Goal: Task Accomplishment & Management: Complete application form

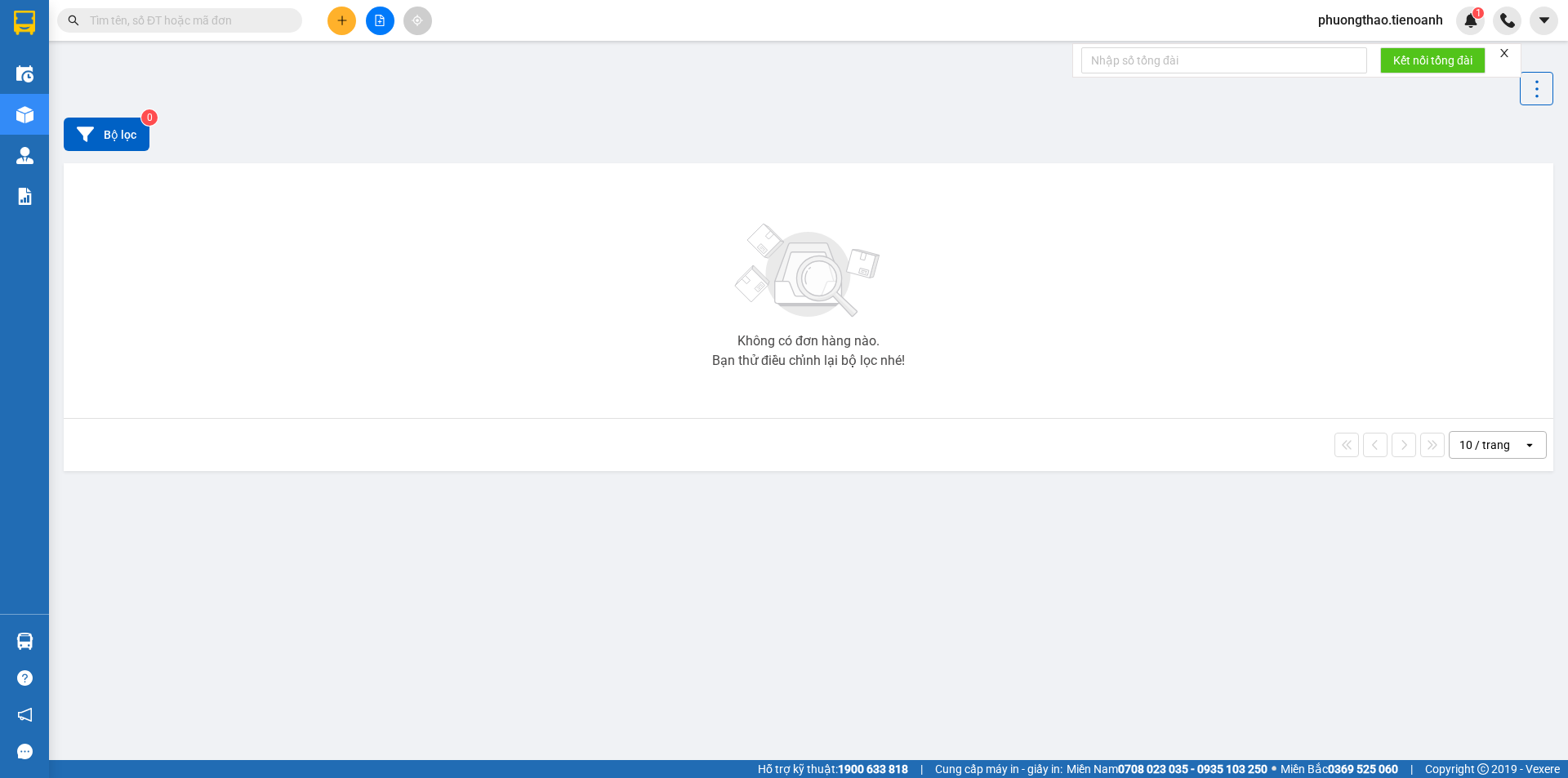
click at [170, 17] on input "text" at bounding box center [186, 19] width 192 height 18
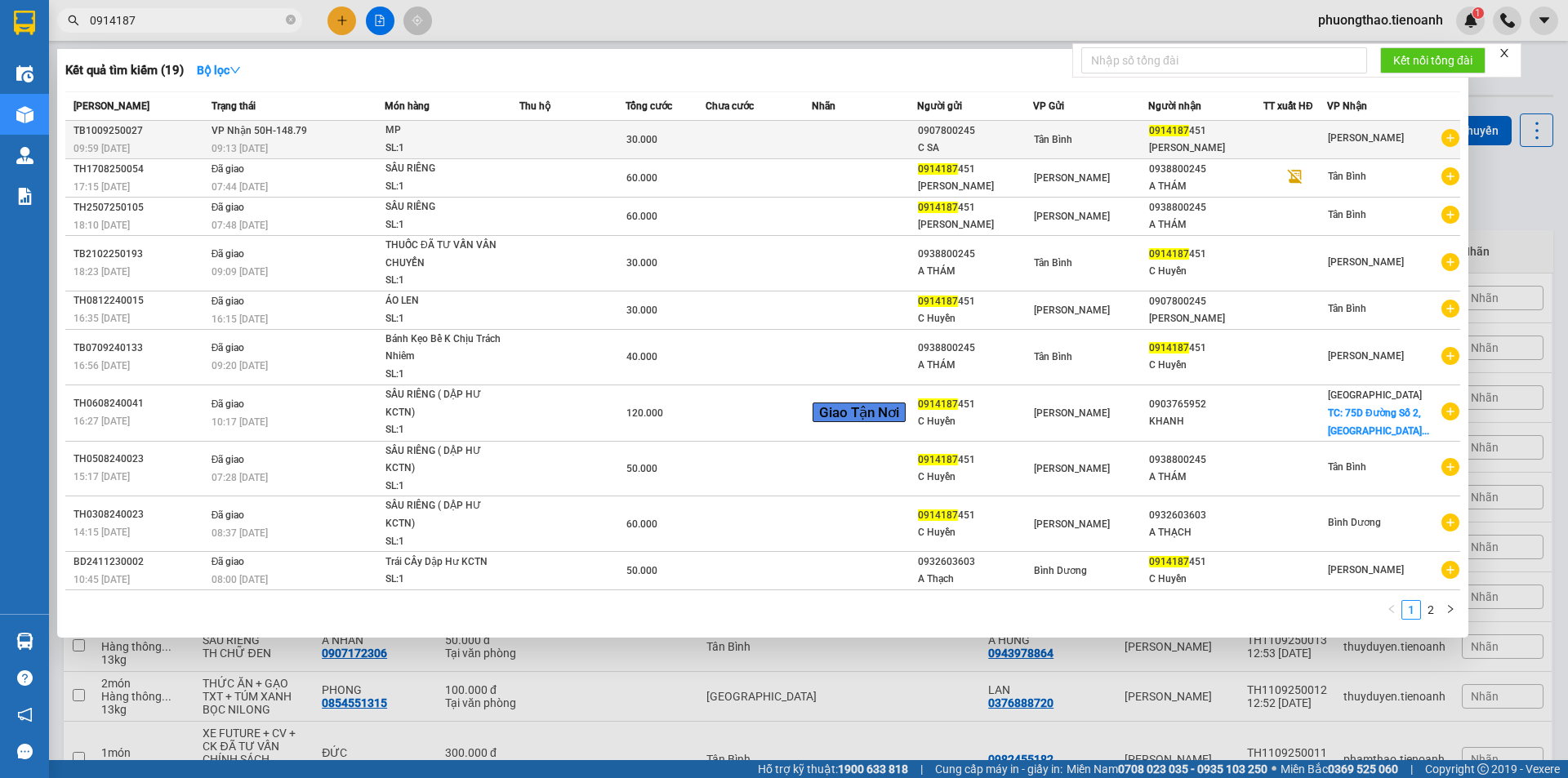
type input "0914187"
click at [460, 136] on div "MP" at bounding box center [447, 130] width 122 height 18
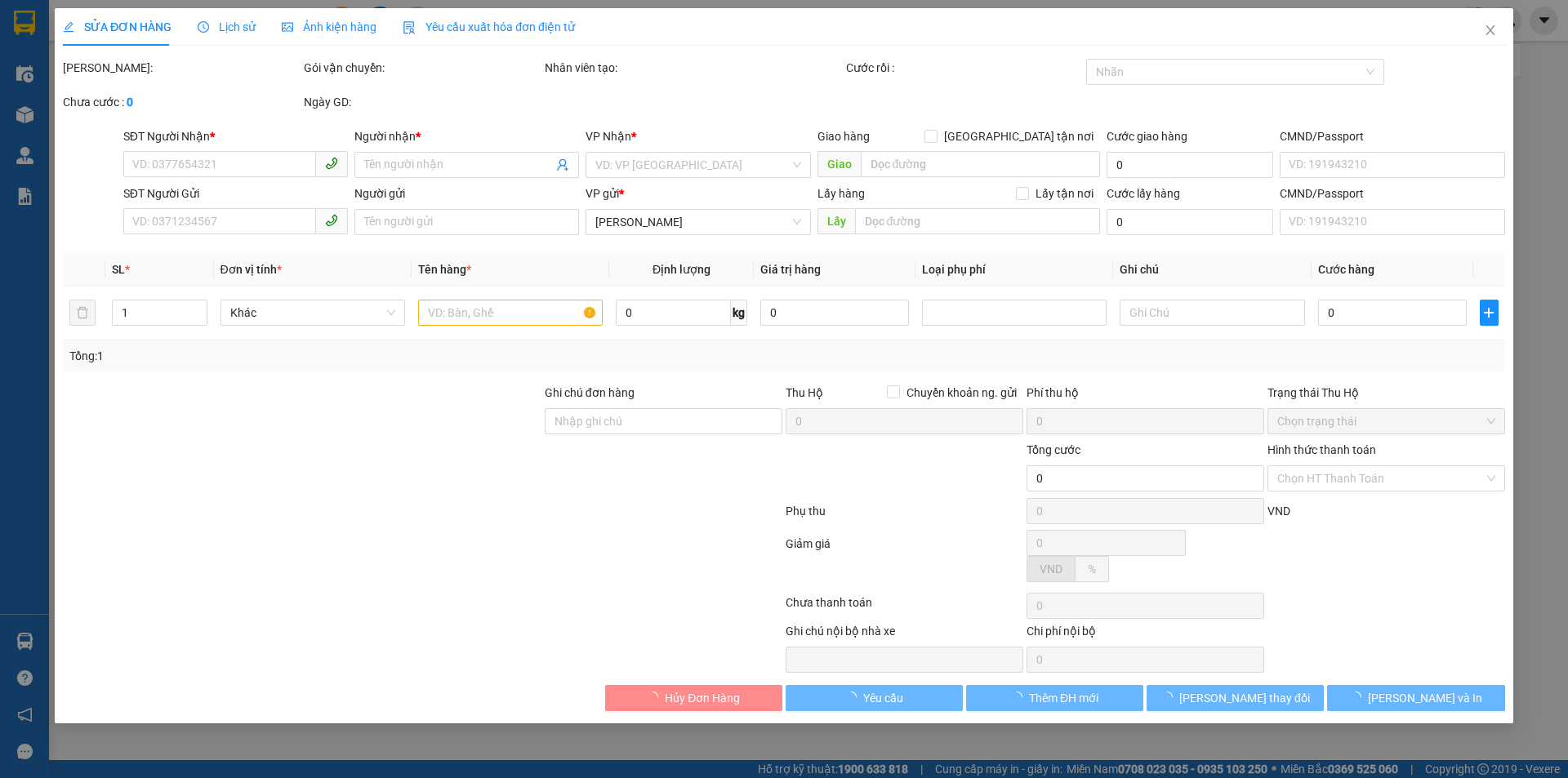
type input "0914187451"
type input "[PERSON_NAME]"
type input "0907800245"
type input "C SA"
type input "30.000"
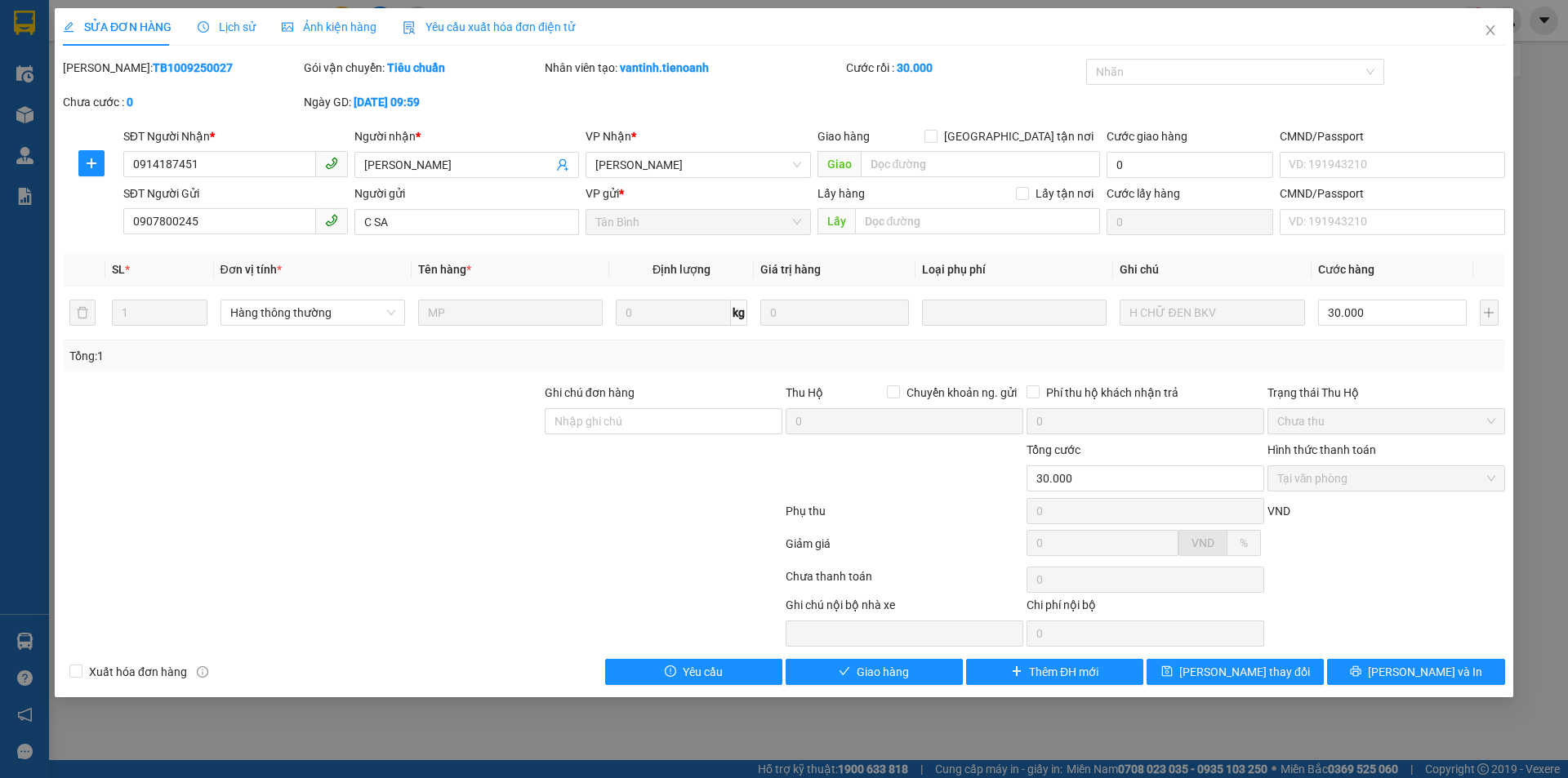
click at [181, 13] on div "SỬA ĐƠN HÀNG Lịch sử Ảnh kiện hàng Yêu cầu xuất hóa đơn điện tử" at bounding box center [319, 27] width 512 height 38
click at [179, 23] on div "SỬA ĐƠN HÀNG Lịch sử Ảnh kiện hàng Yêu cầu xuất hóa đơn điện tử" at bounding box center [319, 27] width 512 height 38
click at [152, 20] on span "SỬA ĐƠN HÀNG" at bounding box center [117, 27] width 108 height 13
click at [178, 21] on div "SỬA ĐƠN HÀNG Lịch sử Ảnh kiện hàng Yêu cầu xuất hóa đơn điện tử" at bounding box center [319, 27] width 512 height 38
click at [171, 18] on div "SỬA ĐƠN HÀNG Lịch sử Ảnh kiện hàng Yêu cầu xuất hóa đơn điện tử" at bounding box center [319, 27] width 512 height 38
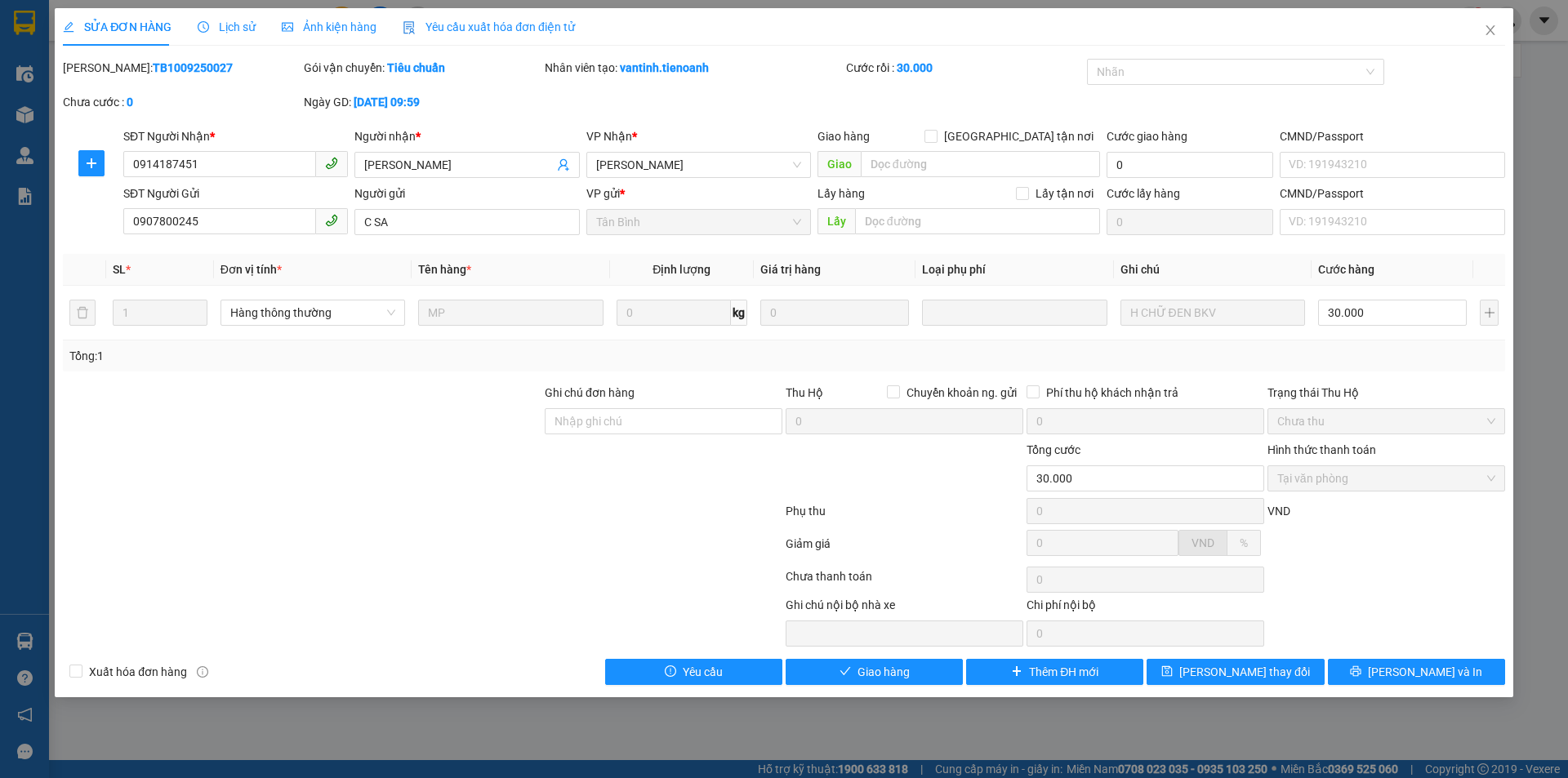
click at [147, 20] on span "SỬA ĐƠN HÀNG" at bounding box center [117, 27] width 108 height 13
click at [890, 670] on span "Giao hàng" at bounding box center [883, 672] width 53 height 18
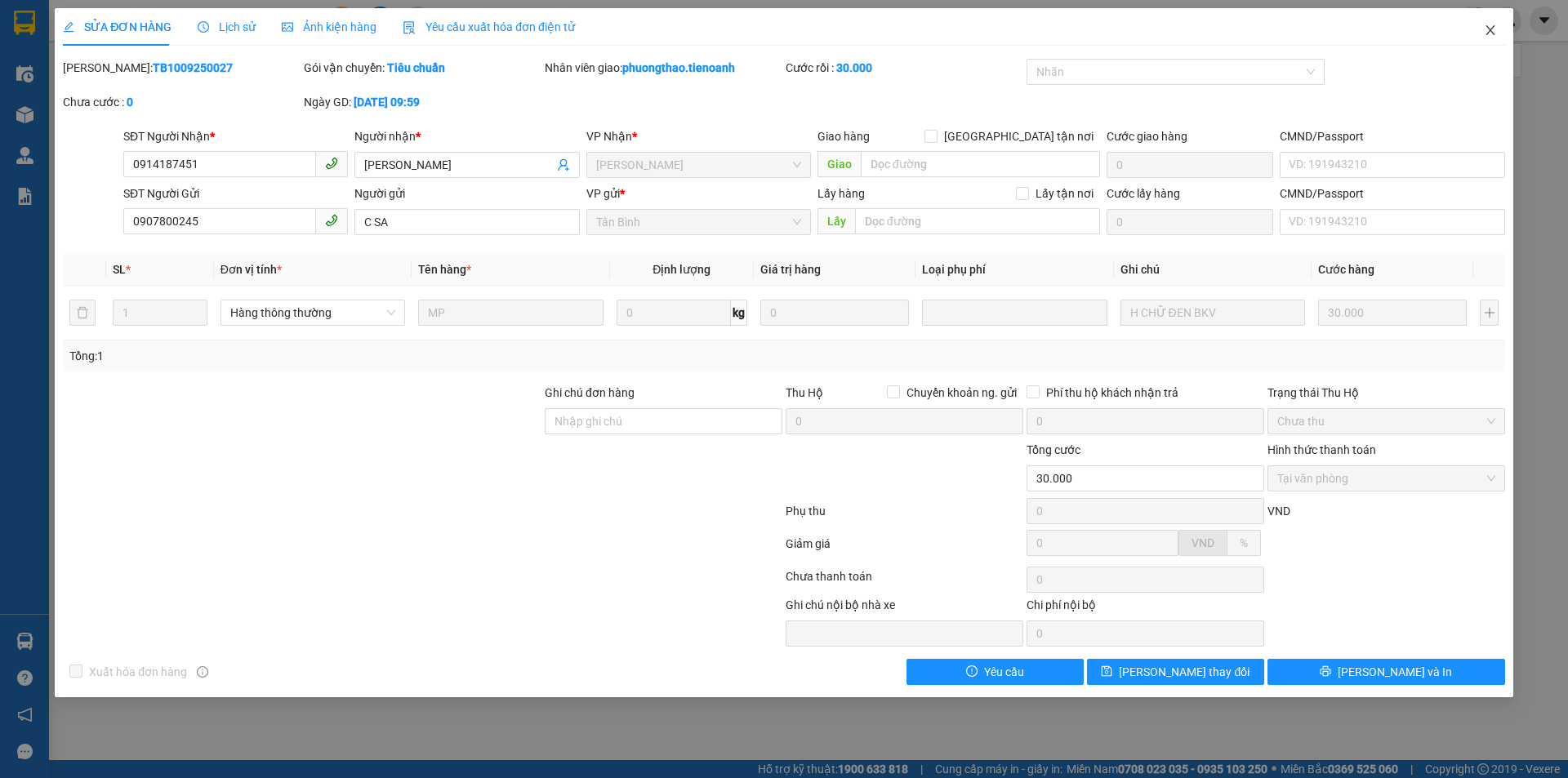
click at [1492, 34] on icon "close" at bounding box center [1490, 31] width 13 height 13
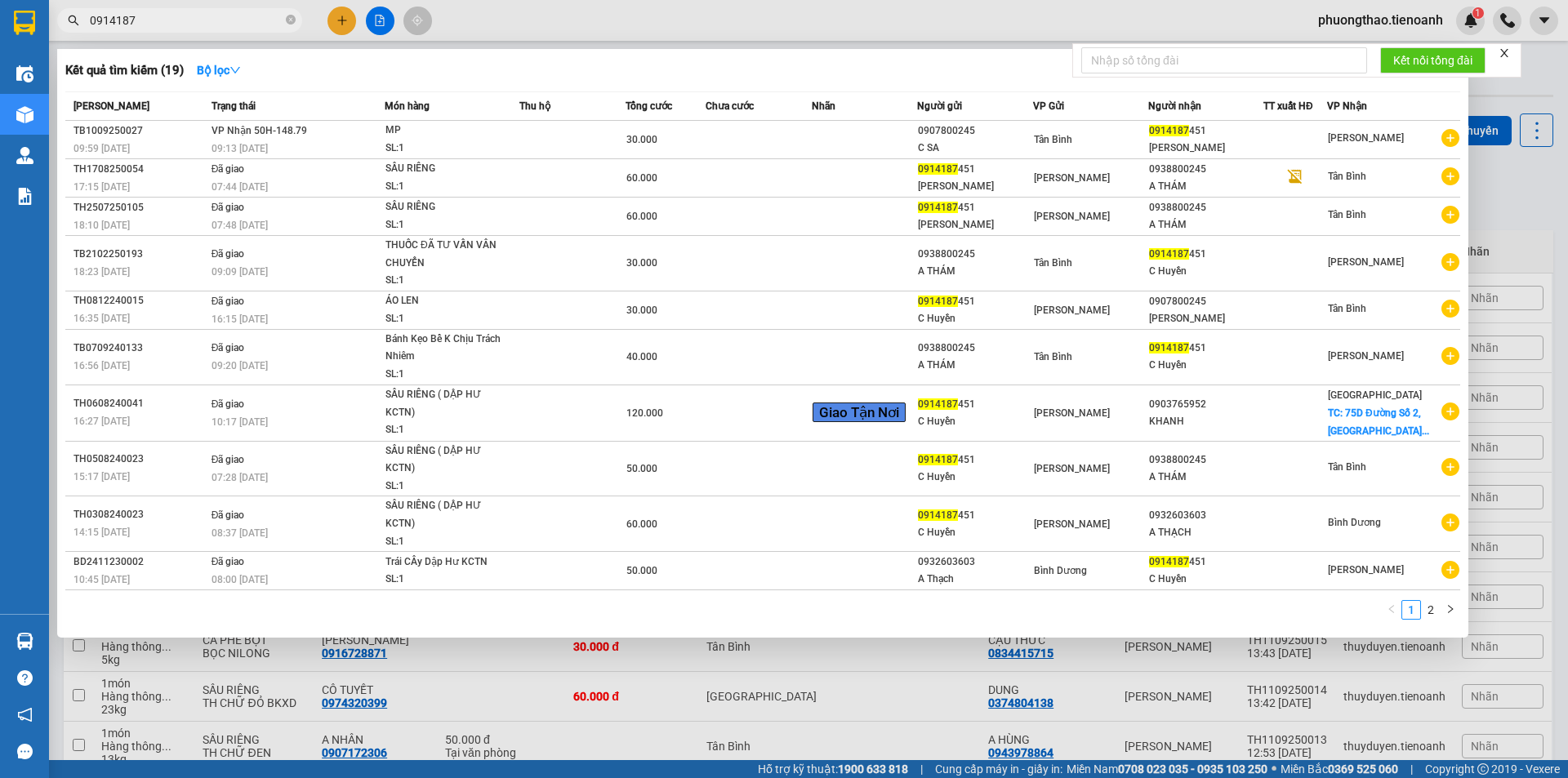
click at [170, 22] on input "0914187" at bounding box center [186, 19] width 192 height 18
drag, startPoint x: 170, startPoint y: 22, endPoint x: 49, endPoint y: 31, distance: 121.3
click at [49, 31] on div "0914187" at bounding box center [159, 20] width 318 height 24
type input "5"
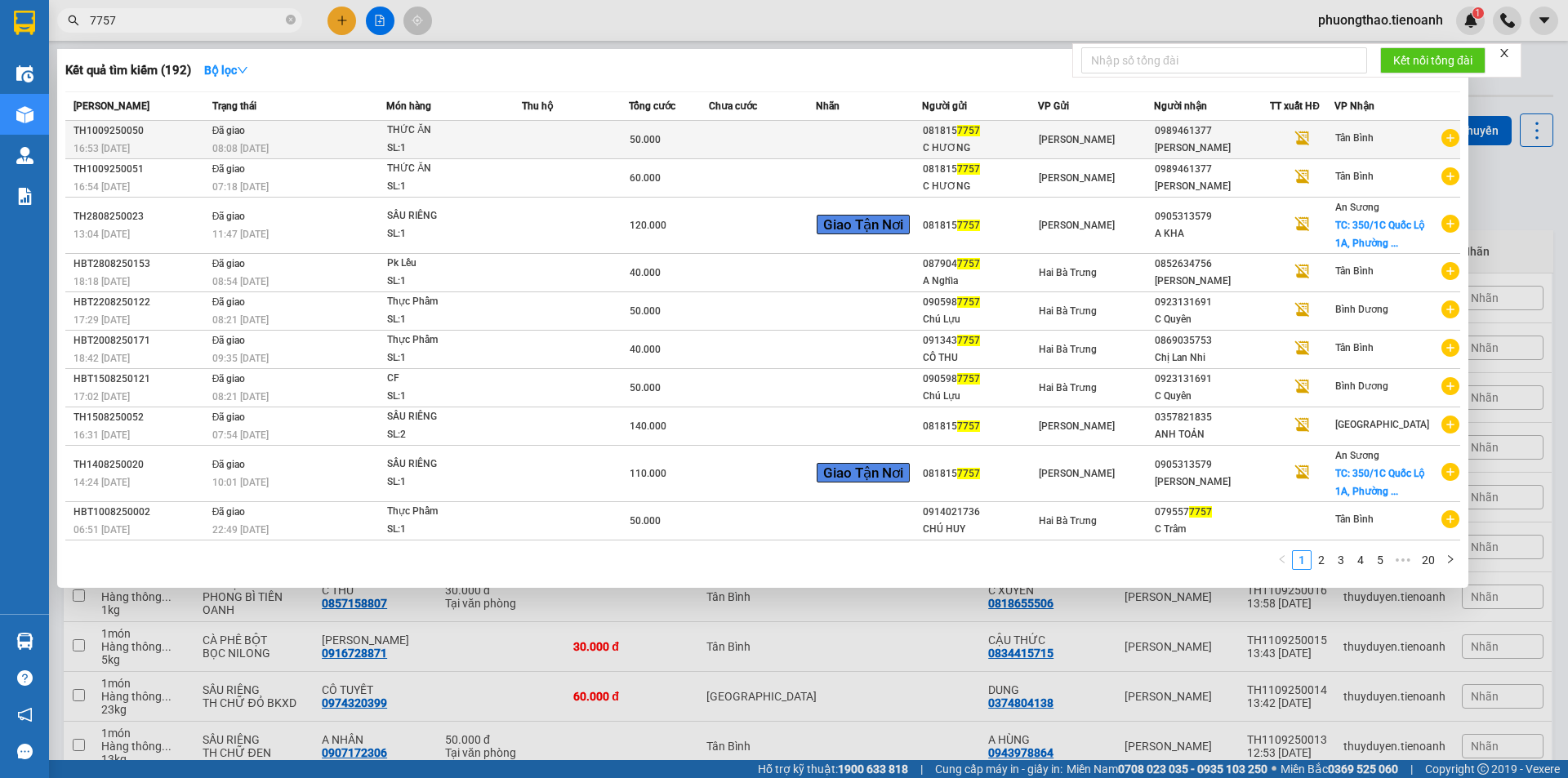
type input "7757"
click at [570, 138] on td at bounding box center [575, 140] width 107 height 38
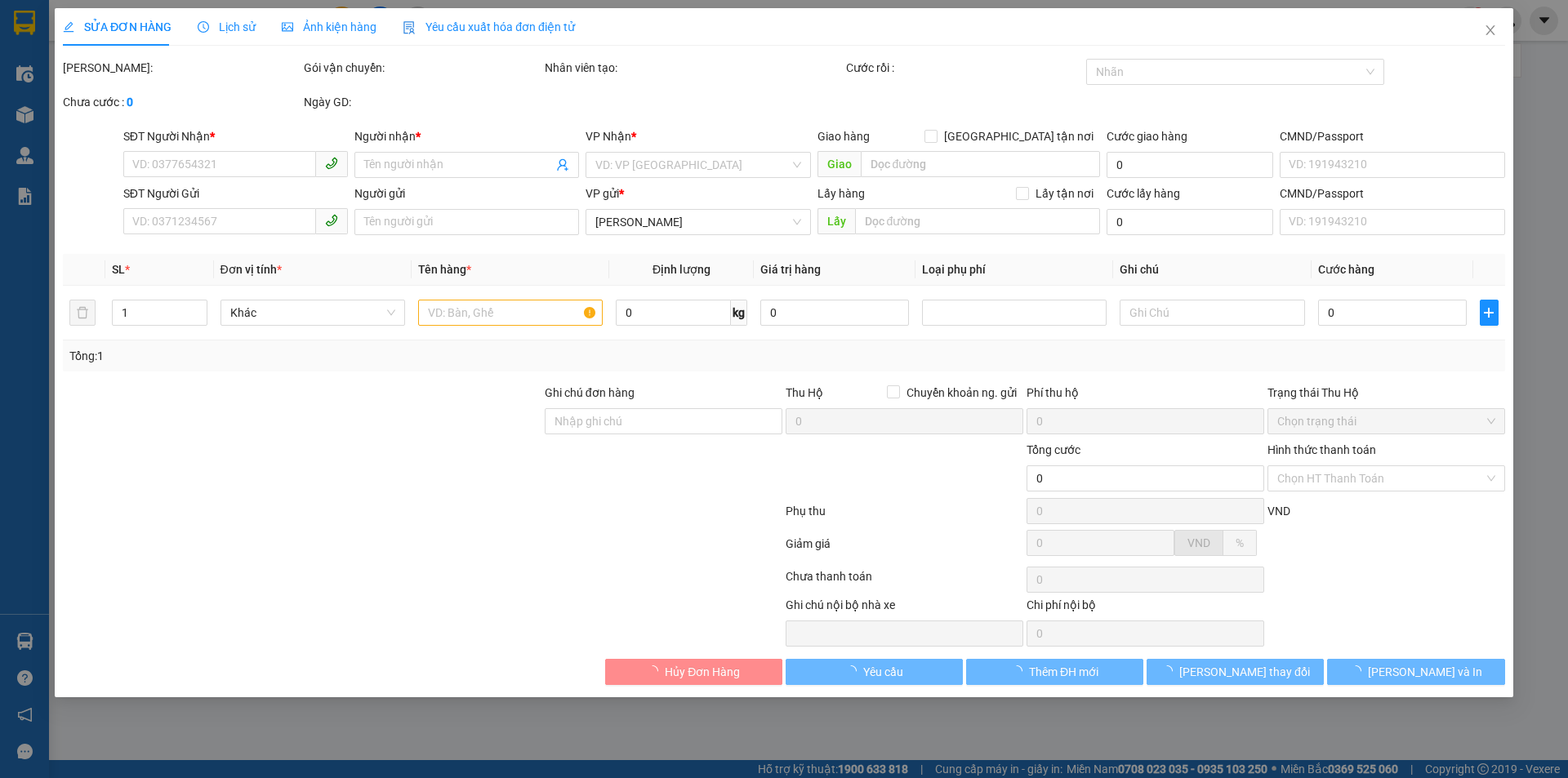
type input "0989461377"
type input "[PERSON_NAME]"
type input "0818157757"
type input "C HƯƠNG"
type input "50.000"
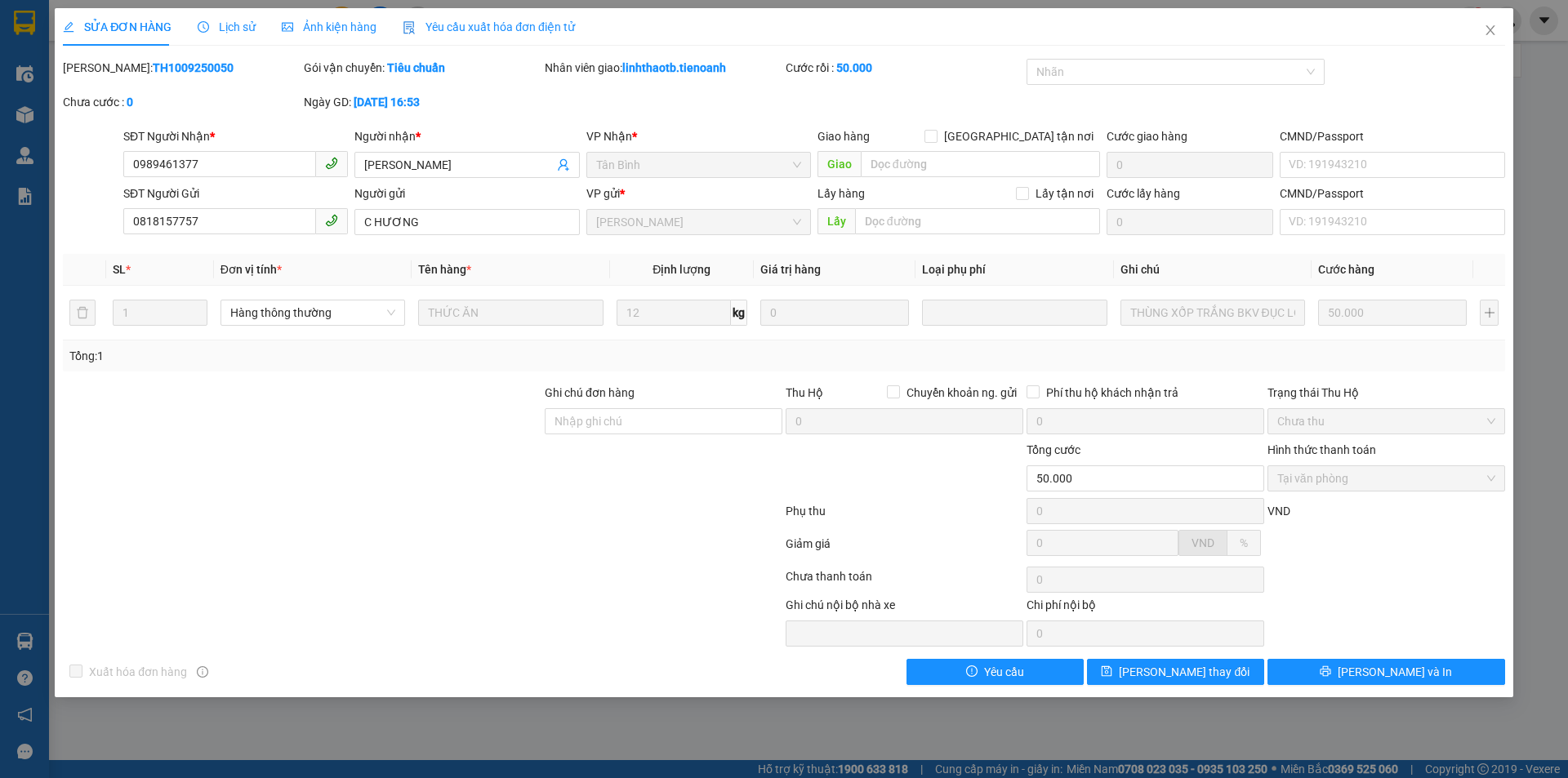
drag, startPoint x: 208, startPoint y: 64, endPoint x: 107, endPoint y: 66, distance: 101.0
click at [107, 66] on div "[PERSON_NAME]: TH1009250050" at bounding box center [181, 68] width 238 height 18
copy b "TH1009250050"
